Goal: Task Accomplishment & Management: Use online tool/utility

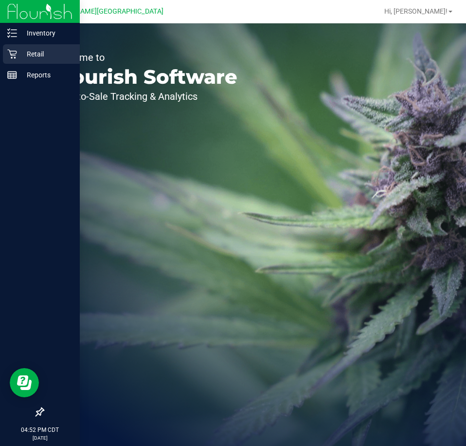
click at [54, 46] on div "Retail" at bounding box center [41, 53] width 77 height 19
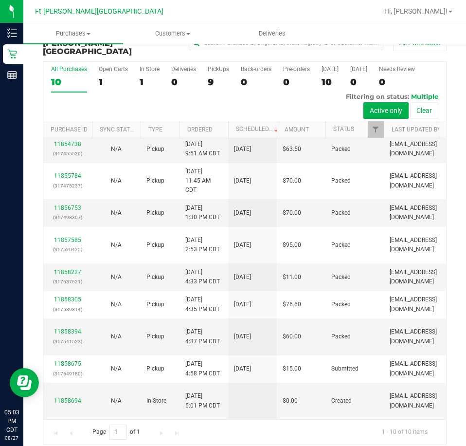
scroll to position [117, 0]
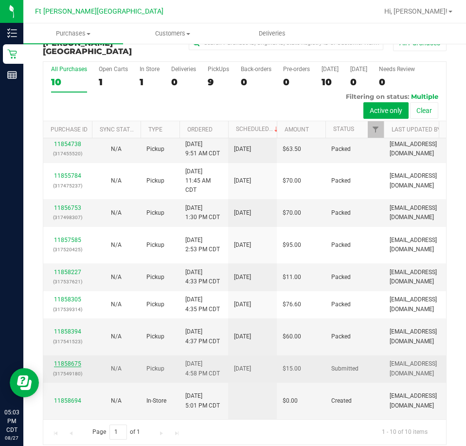
click at [59, 360] on link "11858675" at bounding box center [67, 363] width 27 height 7
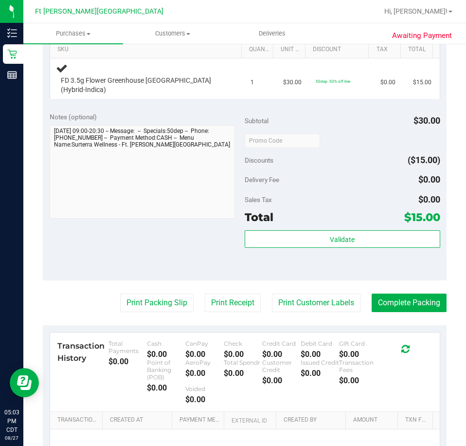
scroll to position [360, 0]
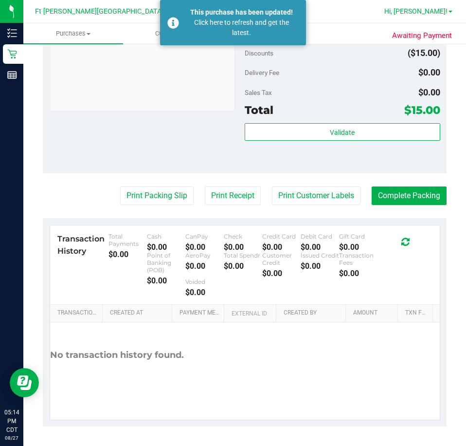
click at [426, 13] on span "Hi, [PERSON_NAME]!" at bounding box center [415, 11] width 63 height 8
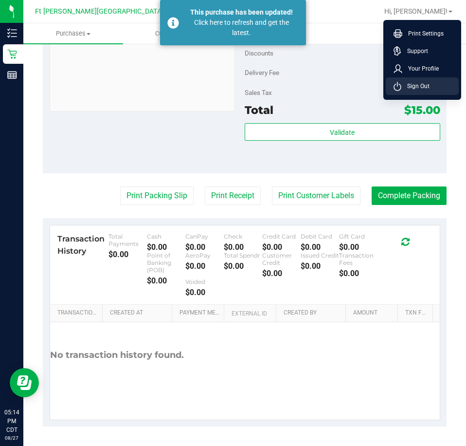
click at [425, 85] on span "Sign Out" at bounding box center [415, 86] width 28 height 10
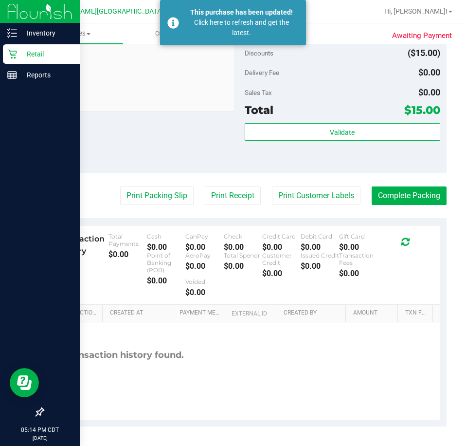
scroll to position [337, 0]
